Goal: Task Accomplishment & Management: Manage account settings

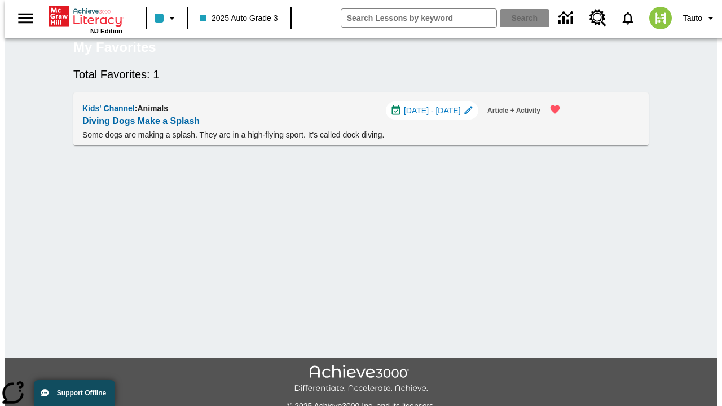
click at [437, 117] on span "[DATE] - [DATE]" at bounding box center [432, 111] width 57 height 12
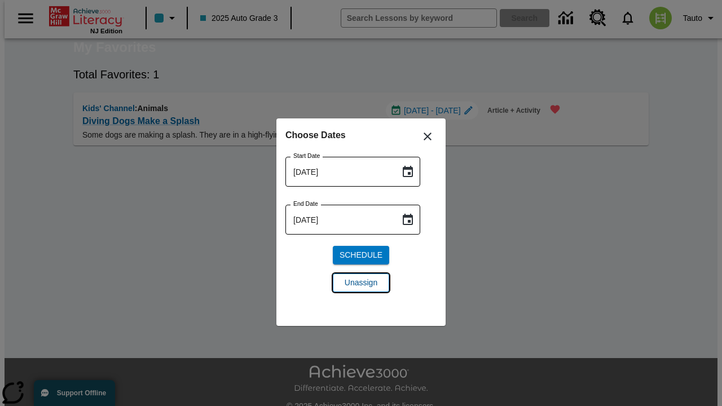
click at [361, 283] on span "Unassign" at bounding box center [361, 283] width 33 height 12
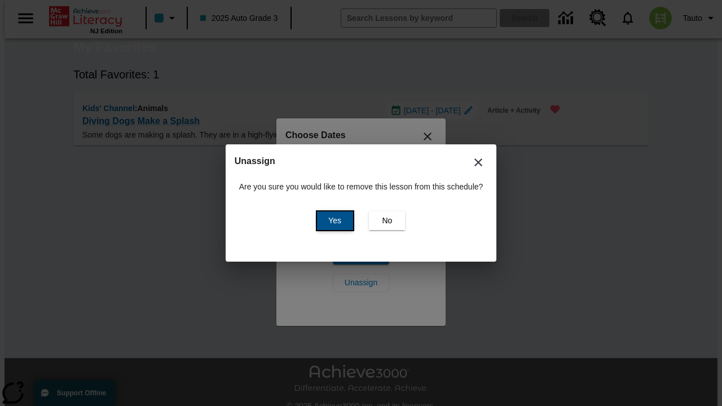
click at [333, 221] on span "Yes" at bounding box center [334, 221] width 13 height 12
